Goal: Task Accomplishment & Management: Use online tool/utility

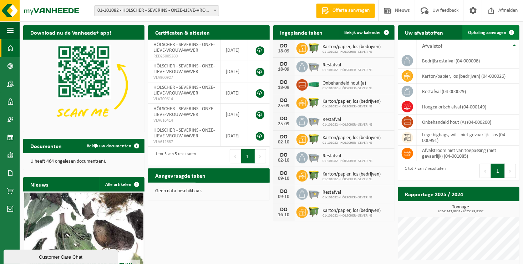
click at [513, 33] on span at bounding box center [512, 32] width 14 height 14
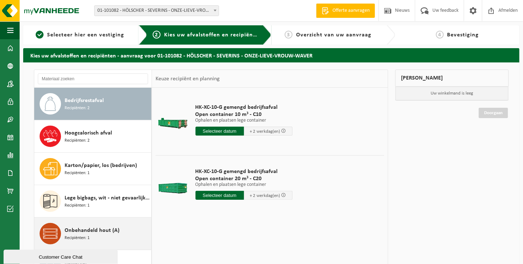
click at [86, 232] on span "Onbehandeld hout (A)" at bounding box center [92, 230] width 55 height 9
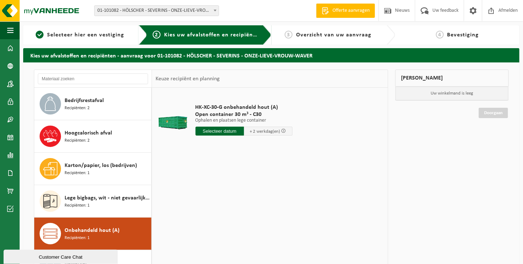
click at [222, 131] on input "text" at bounding box center [220, 131] width 49 height 9
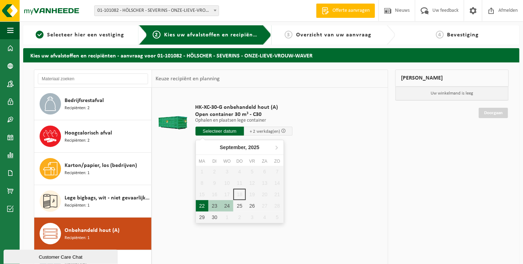
click at [204, 206] on div "22" at bounding box center [202, 205] width 12 height 11
type input "Van [DATE]"
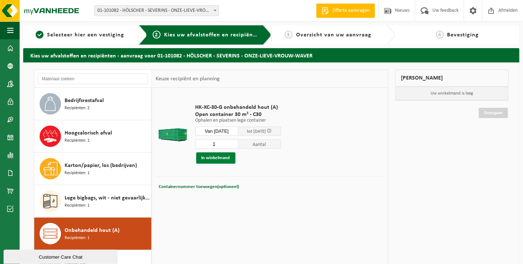
click at [219, 161] on button "In winkelmand" at bounding box center [215, 157] width 39 height 11
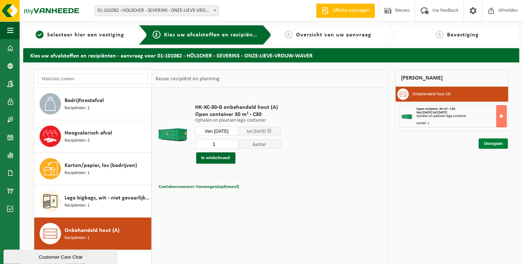
click at [500, 145] on link "Doorgaan" at bounding box center [493, 143] width 29 height 10
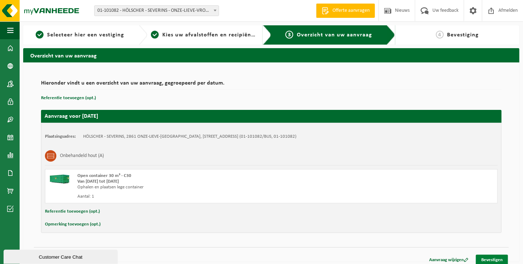
click at [496, 255] on link "Bevestigen" at bounding box center [492, 260] width 32 height 10
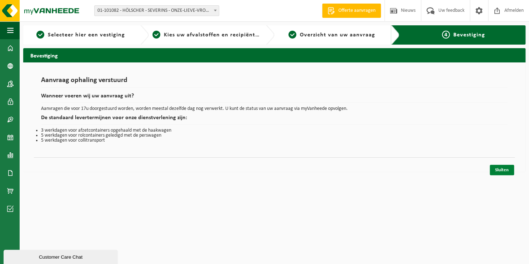
click at [499, 170] on link "Sluiten" at bounding box center [502, 170] width 24 height 10
